Goal: Check status

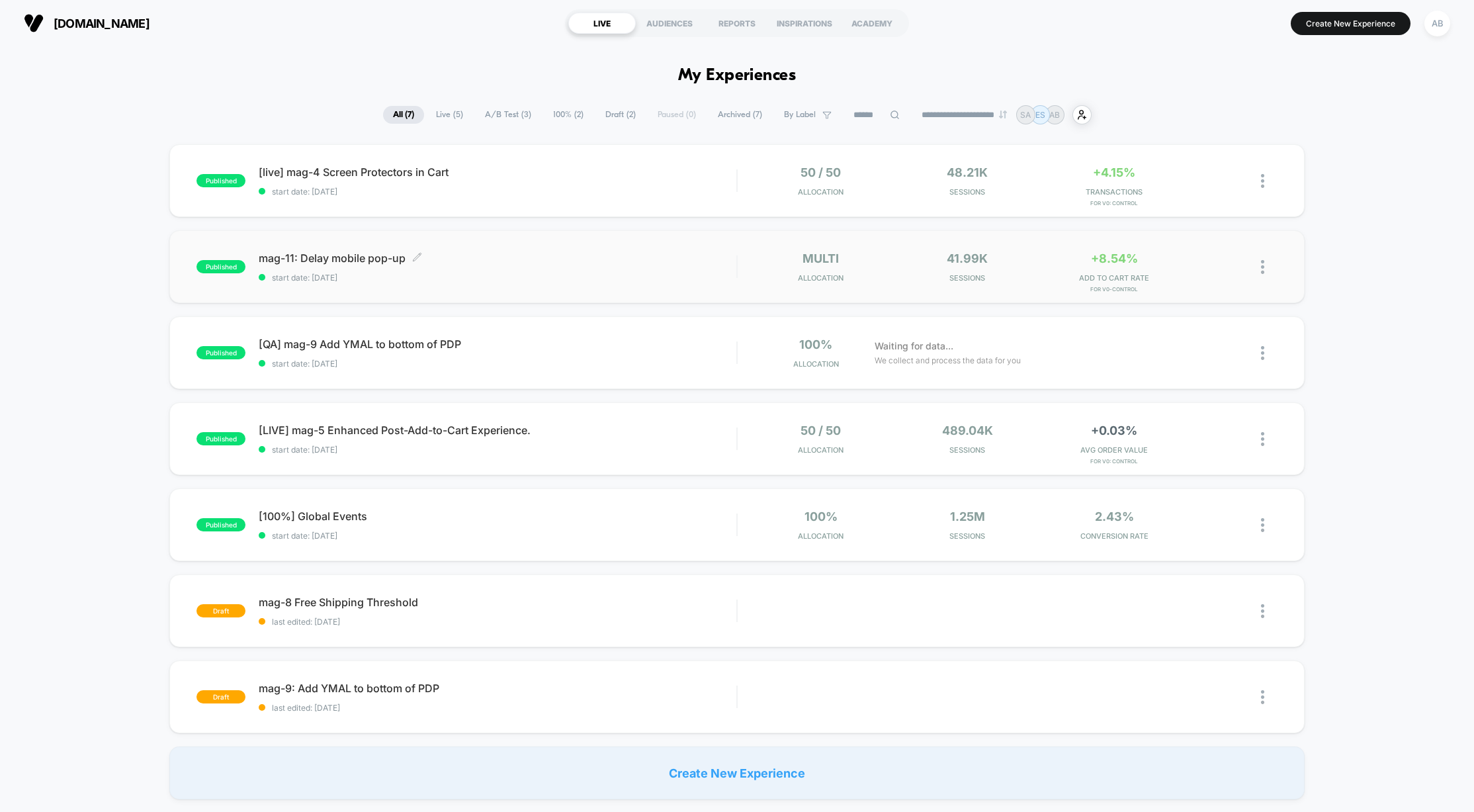
click at [499, 279] on span "start date: [DATE]" at bounding box center [497, 277] width 477 height 10
click at [559, 194] on span "start date: [DATE]" at bounding box center [497, 191] width 477 height 10
